Goal: Find specific page/section: Find specific page/section

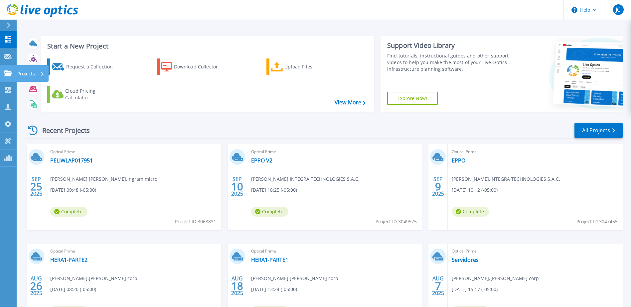
click at [10, 74] on icon at bounding box center [8, 73] width 8 height 6
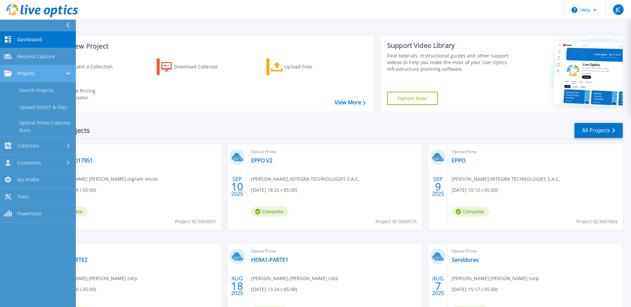
click at [33, 76] on span "Projects" at bounding box center [26, 73] width 18 height 6
click at [33, 76] on link "Projects Projects" at bounding box center [38, 73] width 76 height 17
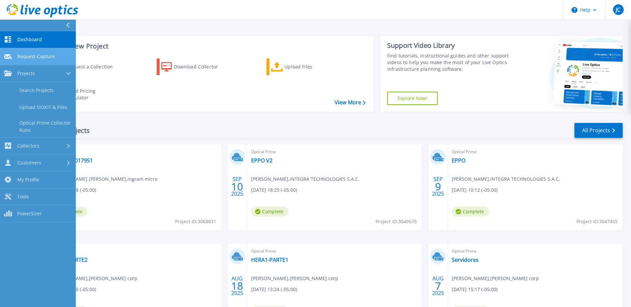
click at [31, 55] on span "Request Capture" at bounding box center [36, 57] width 38 height 6
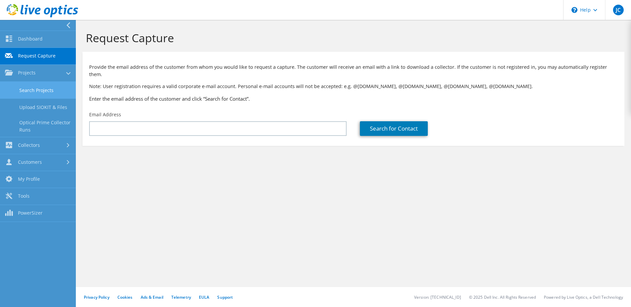
click at [40, 90] on link "Search Projects" at bounding box center [38, 90] width 76 height 17
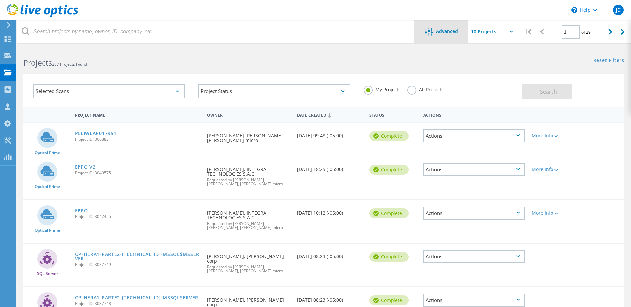
click at [454, 38] on div "Advanced" at bounding box center [441, 31] width 53 height 23
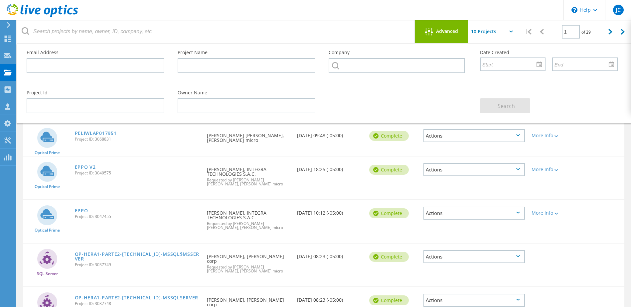
click at [357, 52] on label "Company" at bounding box center [397, 52] width 138 height 5
